Goal: Obtain resource: Download file/media

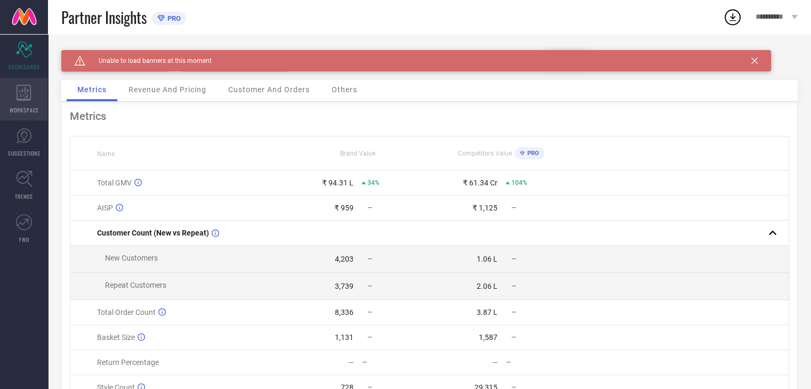
click at [28, 109] on span "WORKSPACE" at bounding box center [24, 110] width 29 height 8
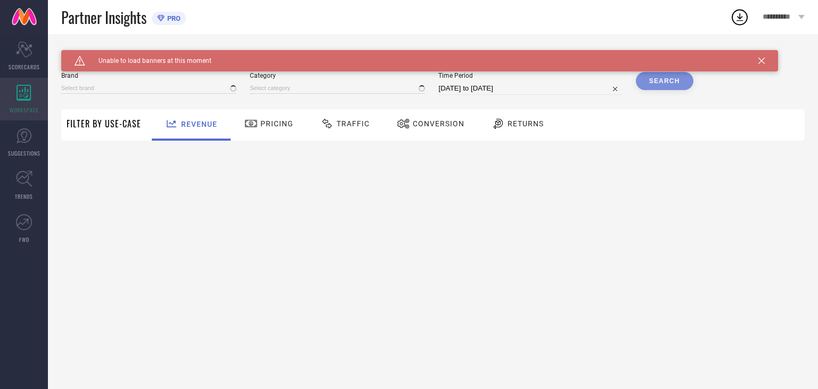
type input "BLISSCLUB"
type input "All"
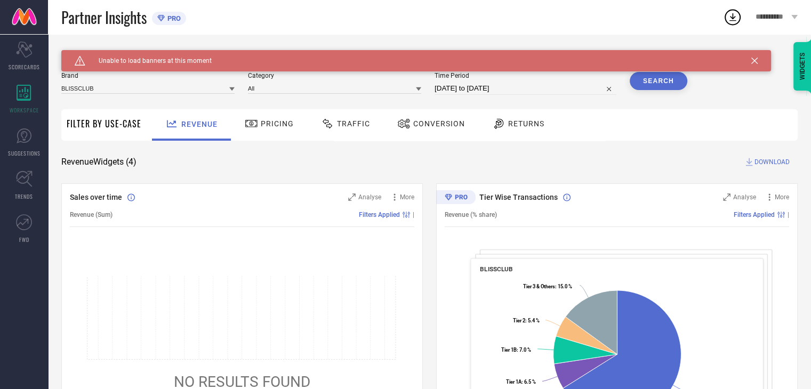
click at [755, 59] on icon at bounding box center [754, 61] width 6 height 6
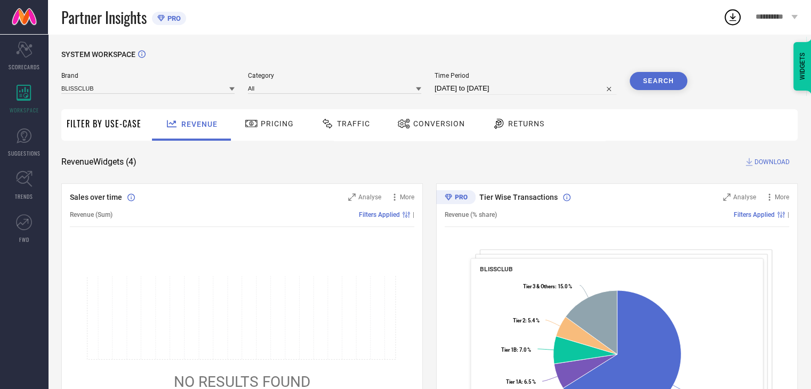
select select "7"
select select "2025"
select select "8"
select select "2025"
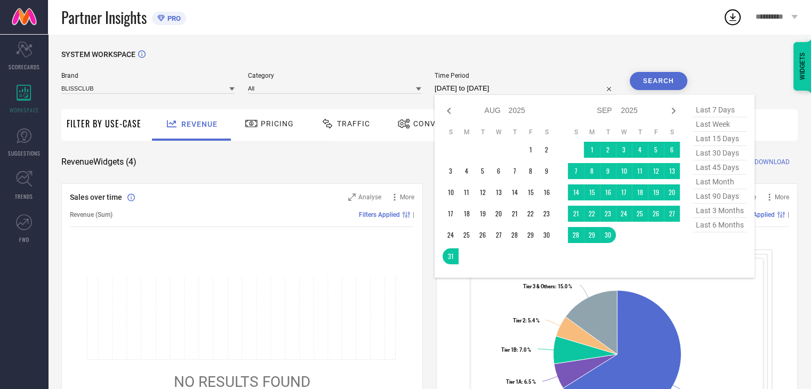
click at [546, 91] on input "31-08-2025 to 30-09-2025" at bounding box center [525, 88] width 182 height 13
click at [450, 109] on icon at bounding box center [449, 111] width 4 height 6
select select "6"
select select "2025"
select select "7"
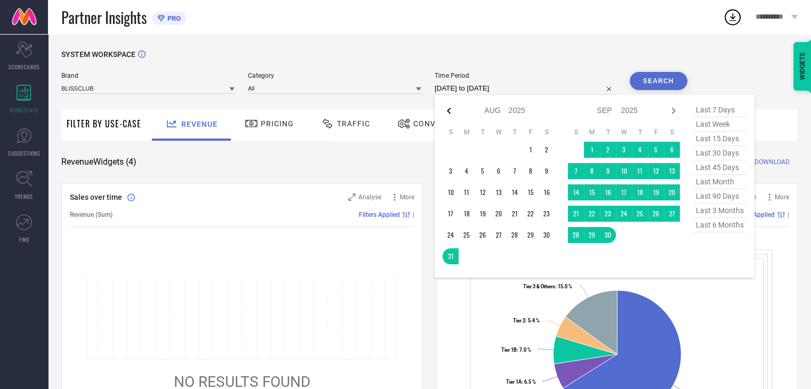
select select "2025"
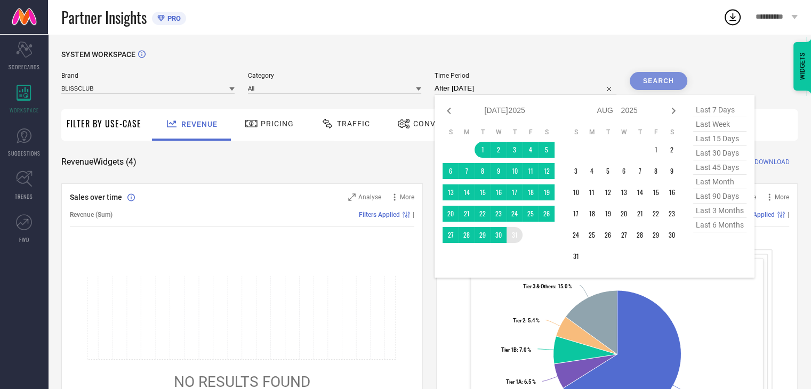
drag, startPoint x: 485, startPoint y: 151, endPoint x: 517, endPoint y: 231, distance: 86.3
click at [517, 231] on tbody "1 2 3 4 5 6 7 8 9 10 11 12 13 14 15 16 17 18 19 20 21 22 23 24 25 26 27 28 29 3…" at bounding box center [498, 192] width 112 height 101
type input "01-07-2025 to 31-07-2025"
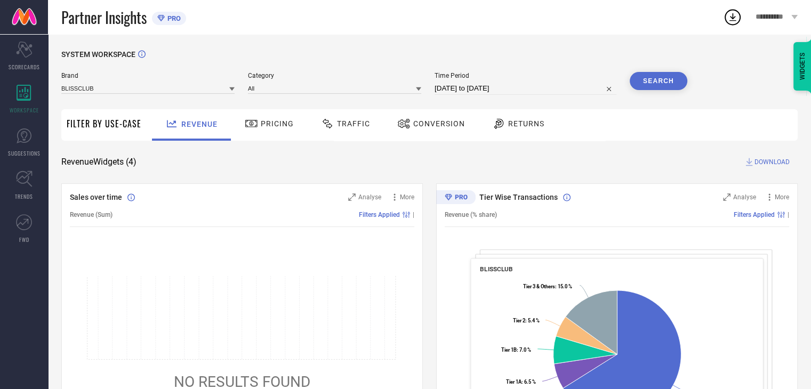
click at [649, 88] on button "Search" at bounding box center [658, 81] width 58 height 18
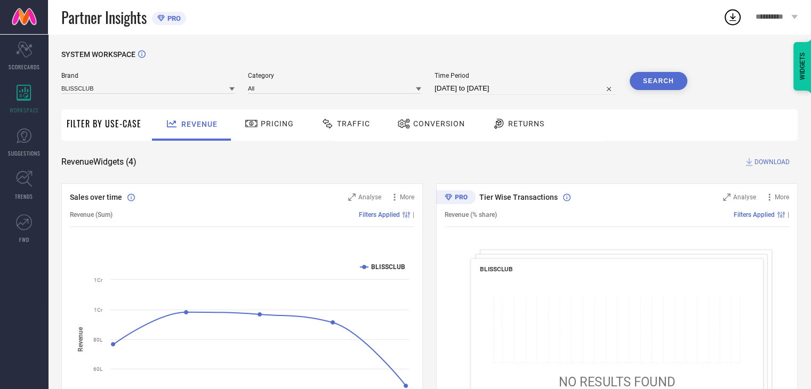
click at [364, 122] on span "Traffic" at bounding box center [353, 123] width 33 height 9
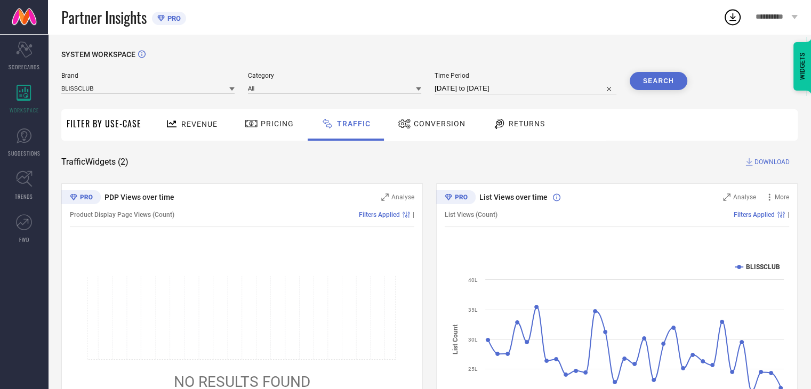
click at [763, 160] on span "DOWNLOAD" at bounding box center [771, 162] width 35 height 11
click at [735, 25] on icon at bounding box center [732, 16] width 19 height 19
click at [529, 56] on div "SYSTEM WORKSPACE" at bounding box center [429, 61] width 736 height 22
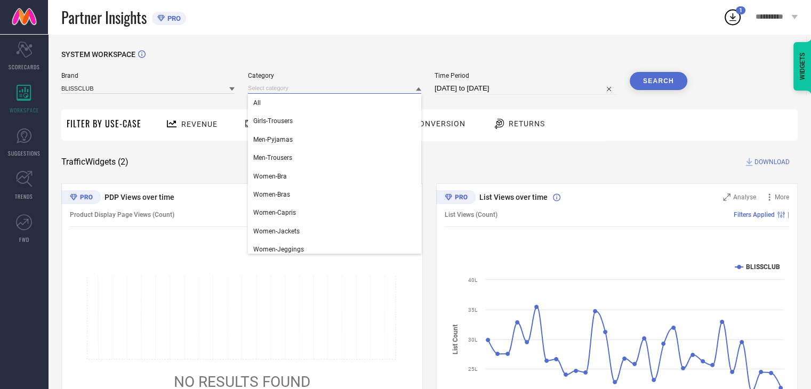
click at [296, 90] on input at bounding box center [334, 88] width 173 height 11
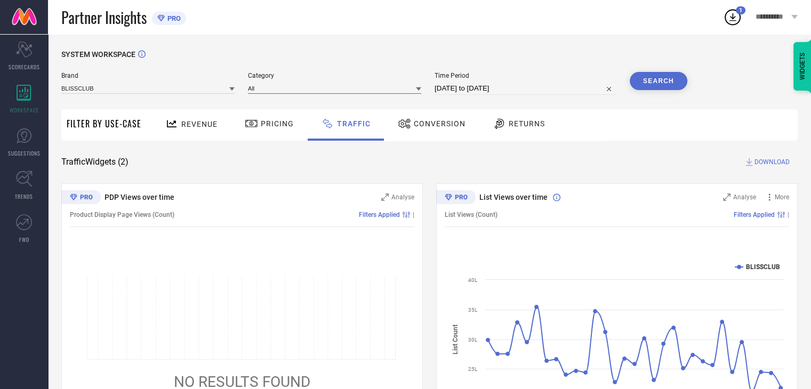
click at [296, 92] on input at bounding box center [334, 88] width 173 height 11
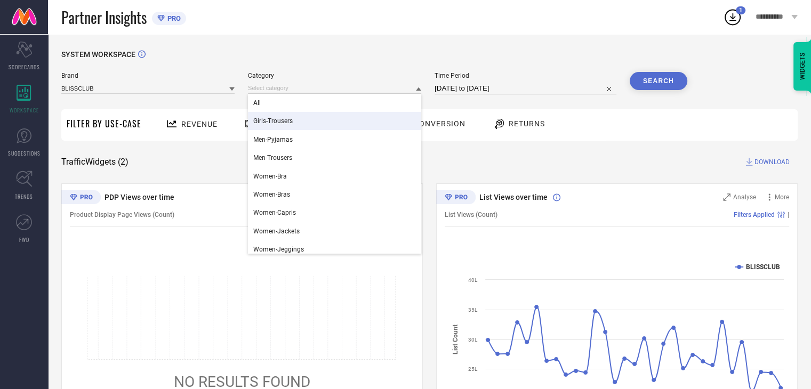
click at [214, 99] on div "Brand BLISSCLUB Category All Girls-Trousers Men-Pyjamas Men-Trousers Women-Bra …" at bounding box center [374, 88] width 626 height 32
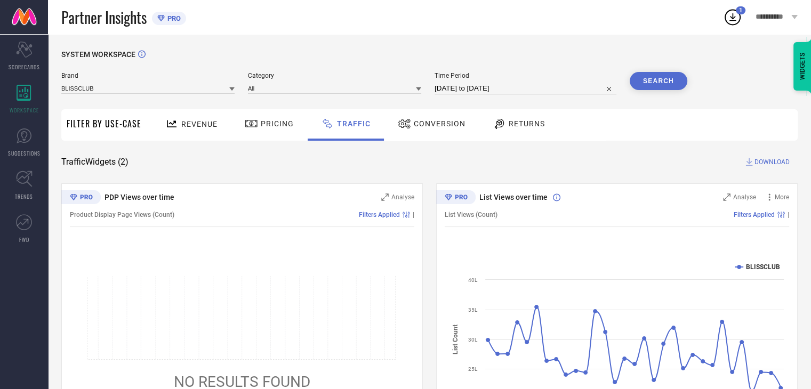
select select "6"
select select "2025"
select select "7"
select select "2025"
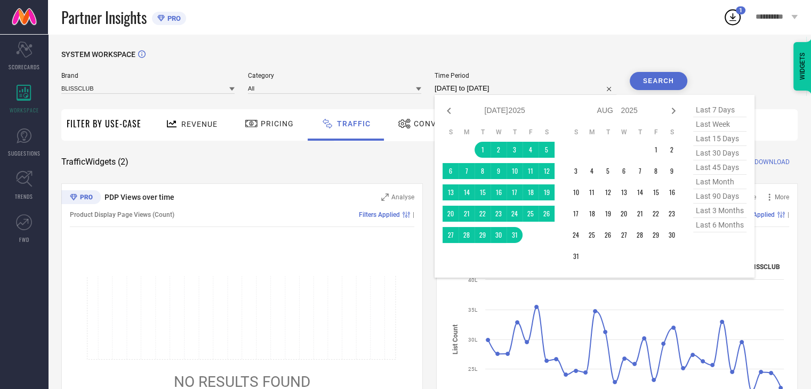
click at [481, 86] on input "01-07-2025 to 31-07-2025" at bounding box center [525, 88] width 182 height 13
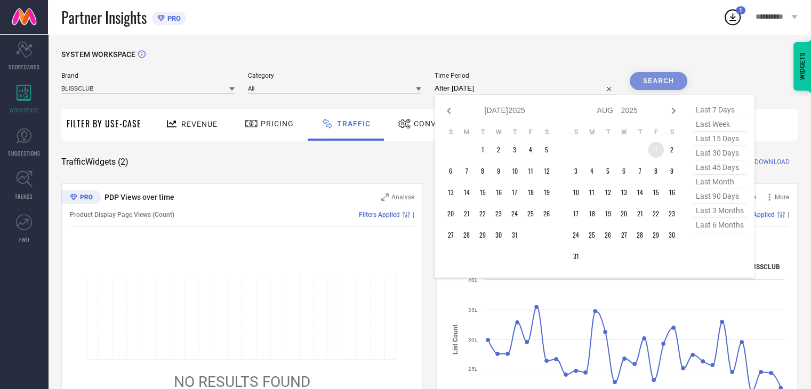
click at [657, 145] on td "1" at bounding box center [655, 150] width 16 height 16
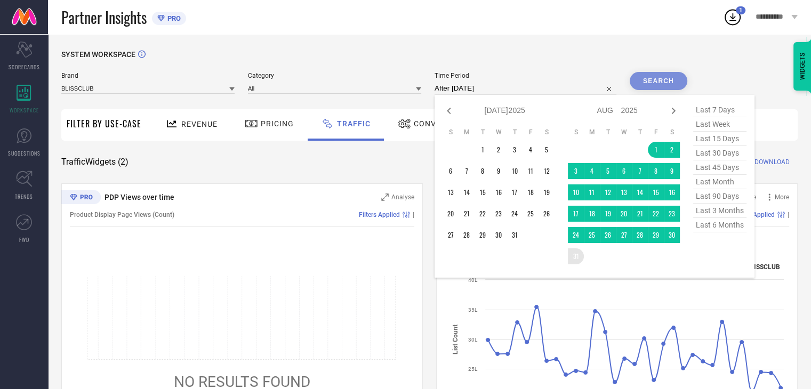
type input "01-08-2025 to 31-08-2025"
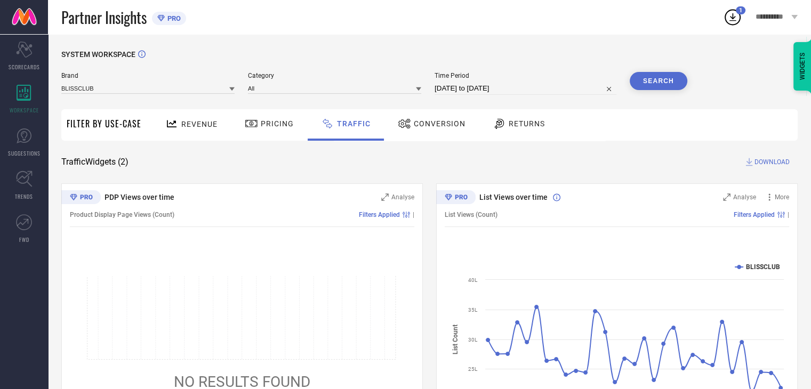
click at [663, 87] on button "Search" at bounding box center [658, 81] width 58 height 18
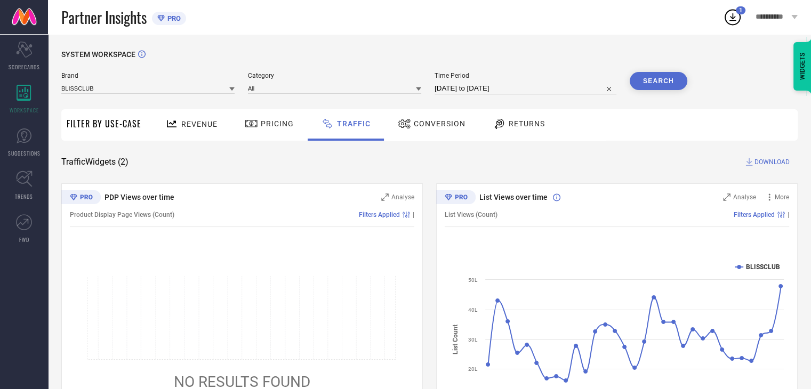
click at [761, 161] on span "DOWNLOAD" at bounding box center [771, 162] width 35 height 11
click at [570, 76] on span "Time Period" at bounding box center [525, 75] width 182 height 7
click at [654, 84] on button "Search" at bounding box center [658, 81] width 58 height 18
click at [767, 161] on span "DOWNLOAD" at bounding box center [771, 162] width 35 height 11
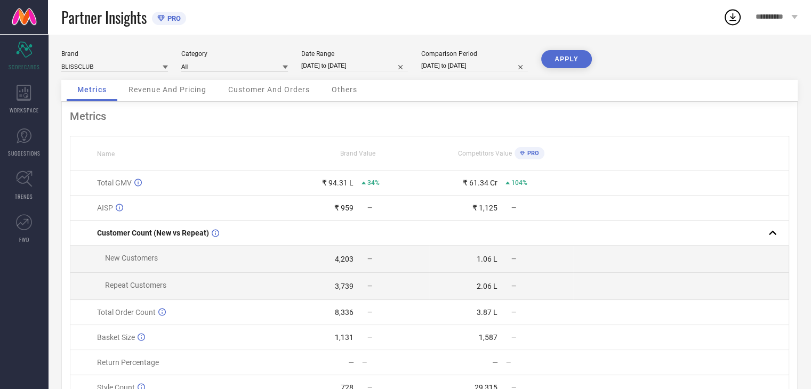
click at [735, 24] on circle at bounding box center [732, 17] width 15 height 15
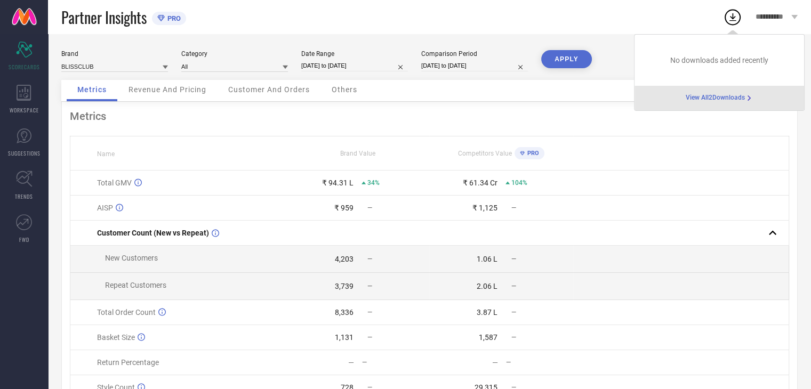
click at [720, 99] on span "View All 2 Downloads" at bounding box center [714, 98] width 59 height 9
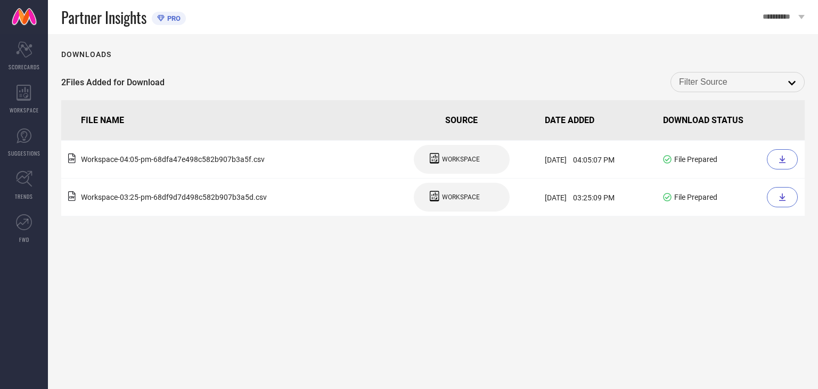
click at [725, 84] on input at bounding box center [737, 82] width 117 height 14
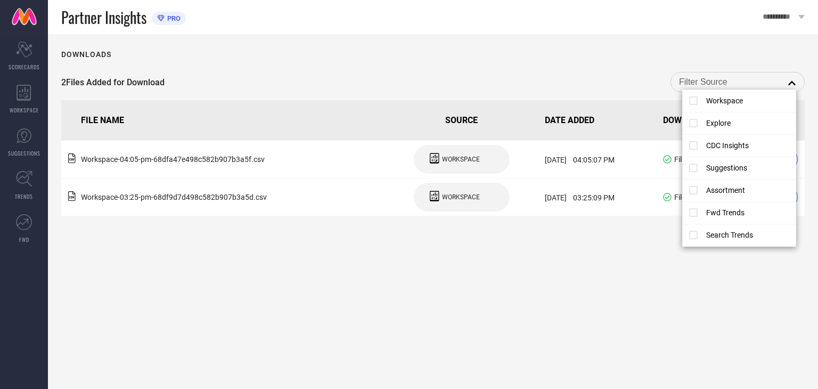
click at [597, 276] on div "Downloads 2 Files Added for Download close FILE NAME SOURCE DATE ADDED DOWNLOAD…" at bounding box center [433, 211] width 771 height 355
